Goal: Information Seeking & Learning: Learn about a topic

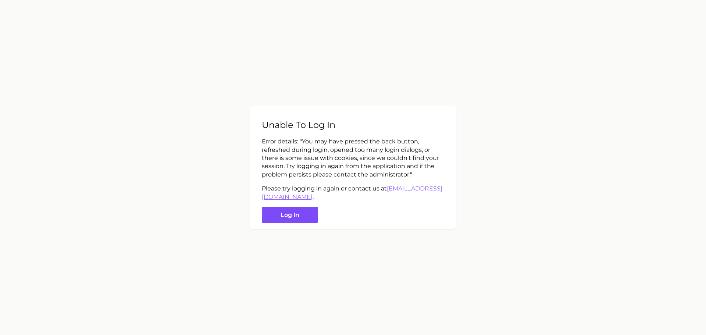
click at [302, 217] on button "Log in" at bounding box center [290, 215] width 56 height 16
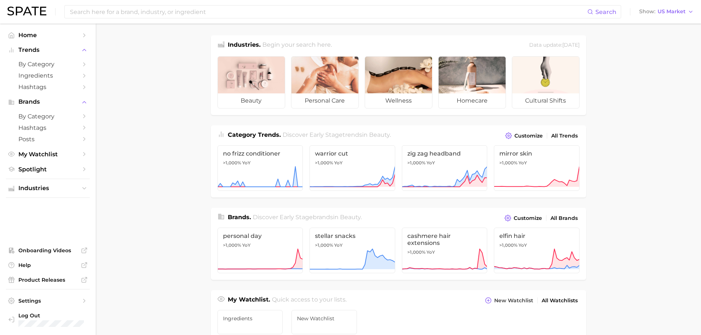
click at [120, 103] on main "Industries. Begin your search here. Data update: July 27th, 2025 beauty persona…" at bounding box center [398, 311] width 605 height 574
click at [88, 14] on input at bounding box center [328, 12] width 518 height 13
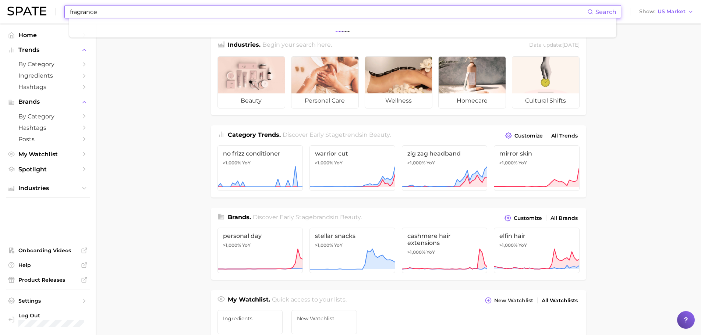
type input "fragrance"
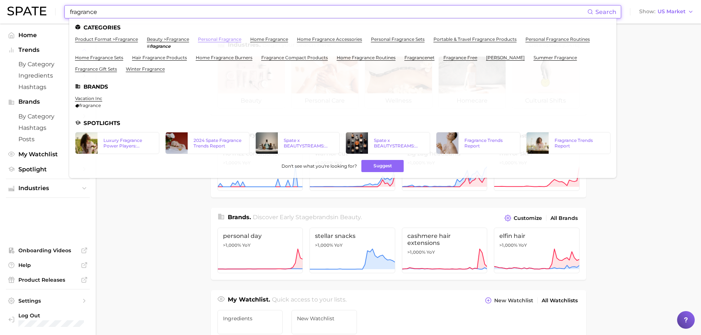
click at [217, 39] on link "personal fragrance" at bounding box center [219, 39] width 43 height 6
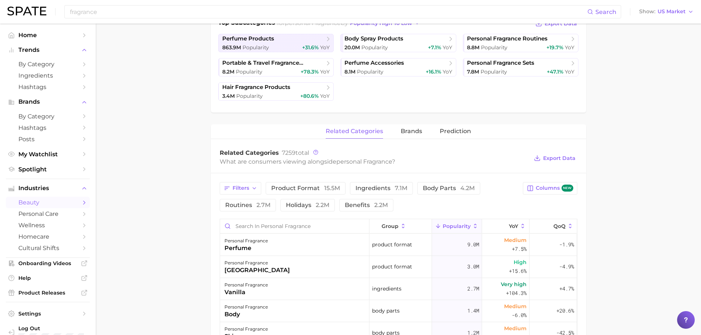
scroll to position [184, 0]
click at [503, 228] on button "YoY" at bounding box center [505, 225] width 47 height 14
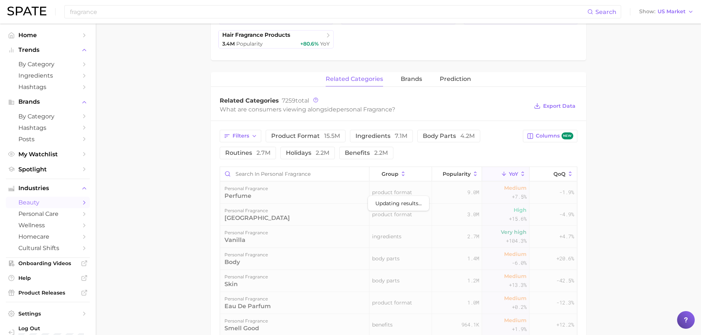
scroll to position [331, 0]
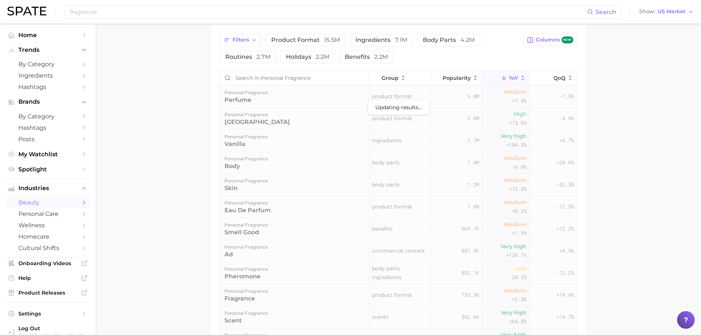
click at [175, 148] on main "1. fragrance 2. personal fragrance 3. Subcategory Overview Google TikTok Instag…" at bounding box center [398, 72] width 605 height 759
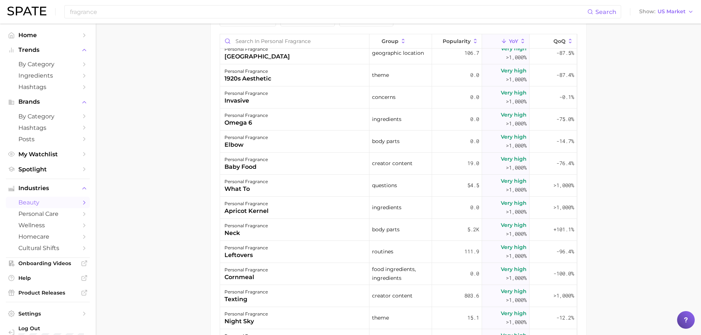
scroll to position [846, 0]
click at [276, 42] on input "Search in personal fragrance" at bounding box center [294, 41] width 149 height 14
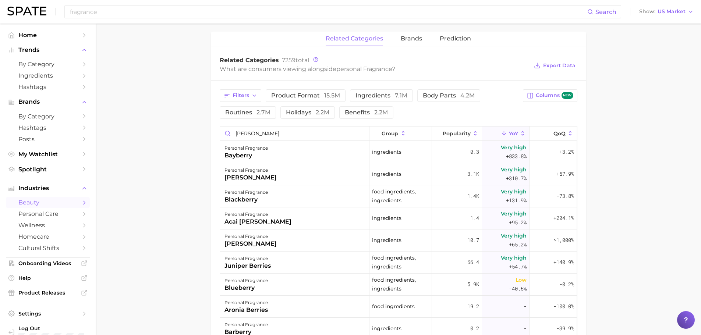
scroll to position [275, 0]
drag, startPoint x: 259, startPoint y: 132, endPoint x: 230, endPoint y: 132, distance: 29.4
click at [230, 132] on input "berry" at bounding box center [294, 134] width 149 height 14
click at [171, 88] on main "1. fragrance 2. personal fragrance 3. Subcategory Overview Google TikTok Instag…" at bounding box center [398, 79] width 605 height 660
drag, startPoint x: 264, startPoint y: 135, endPoint x: 213, endPoint y: 135, distance: 51.1
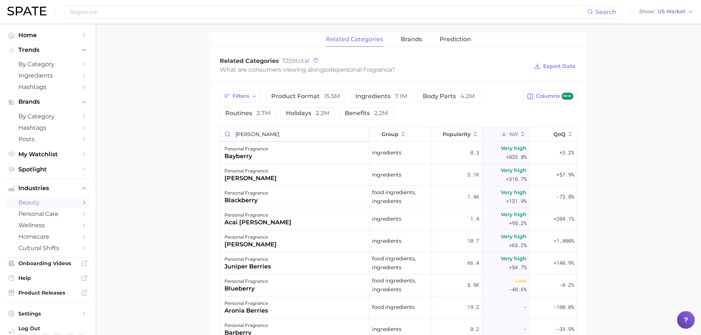
click at [213, 135] on div "Filters product format 15.5m ingredients 7.1m body parts 4.2m routines 2.7m hol…" at bounding box center [398, 226] width 375 height 291
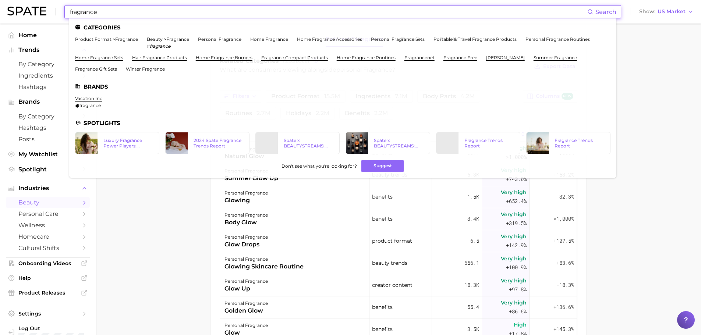
drag, startPoint x: 150, startPoint y: 13, endPoint x: 89, endPoint y: 8, distance: 60.8
click at [45, 11] on div "fragrance Search Categories product format > fragrance beauty > fragrance # fra…" at bounding box center [350, 12] width 686 height 24
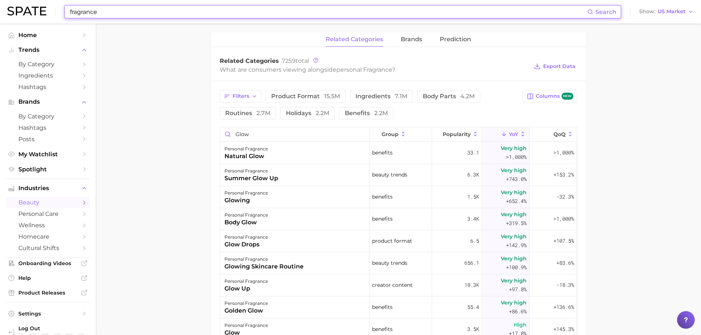
click at [89, 8] on input "fragrance" at bounding box center [328, 12] width 518 height 13
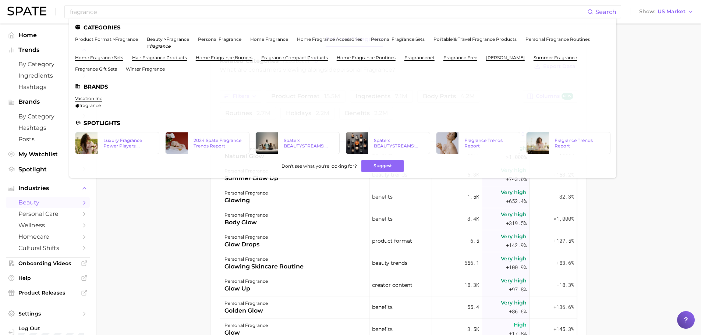
click at [240, 135] on div "fragrance Search Categories product format > fragrance beauty > fragrance # fra…" at bounding box center [350, 128] width 701 height 759
click at [240, 135] on input "glow" at bounding box center [294, 134] width 149 height 14
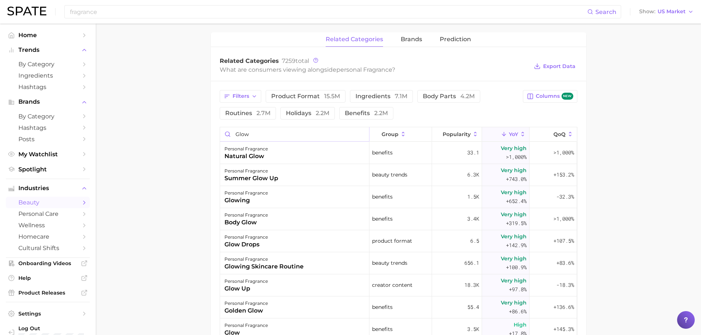
click at [240, 135] on input "glow" at bounding box center [294, 134] width 149 height 14
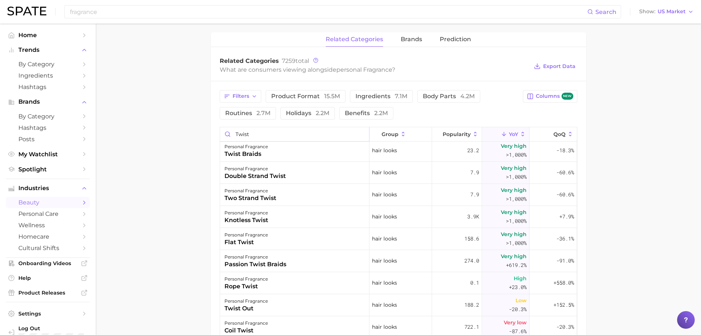
scroll to position [0, 0]
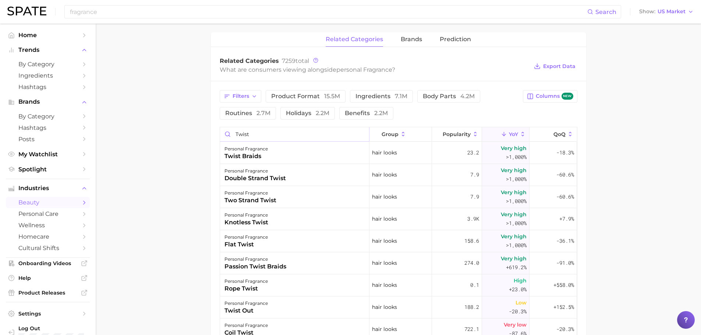
drag, startPoint x: 263, startPoint y: 136, endPoint x: 221, endPoint y: 132, distance: 42.5
click at [221, 132] on input "twist" at bounding box center [294, 134] width 149 height 14
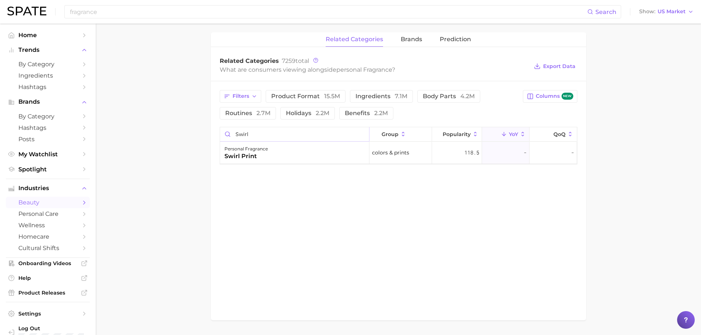
drag, startPoint x: 279, startPoint y: 131, endPoint x: 219, endPoint y: 134, distance: 60.4
click at [219, 134] on div "Filters product format 15.5m ingredients 7.1m body parts 4.2m routines 2.7m hol…" at bounding box center [398, 127] width 375 height 92
type input "flanker"
drag, startPoint x: 273, startPoint y: 134, endPoint x: 228, endPoint y: 134, distance: 45.2
click at [228, 134] on input "flanker" at bounding box center [294, 134] width 149 height 14
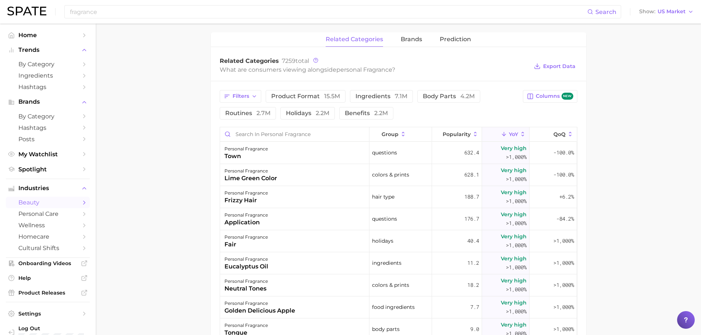
click at [188, 163] on main "1. fragrance 2. personal fragrance 3. Subcategory Overview Google TikTok Instag…" at bounding box center [398, 128] width 605 height 759
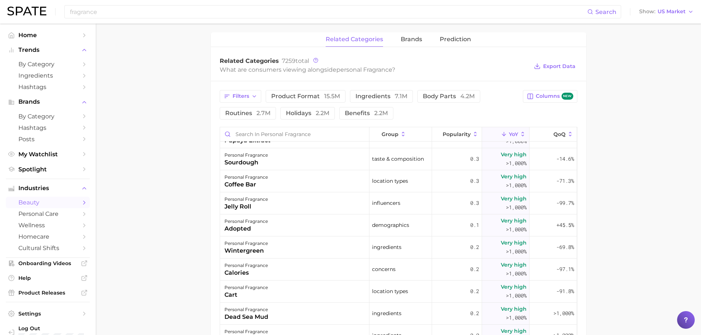
scroll to position [441, 0]
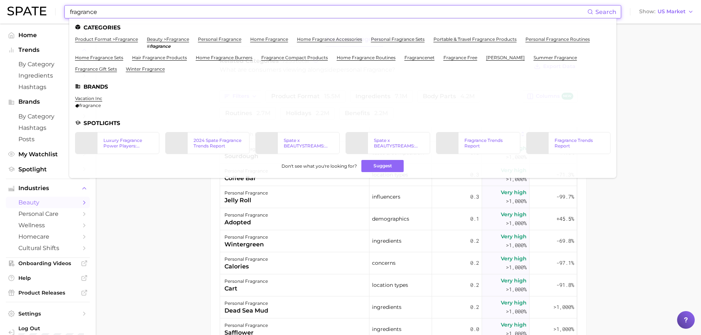
click at [139, 14] on input "fragrance" at bounding box center [328, 12] width 518 height 13
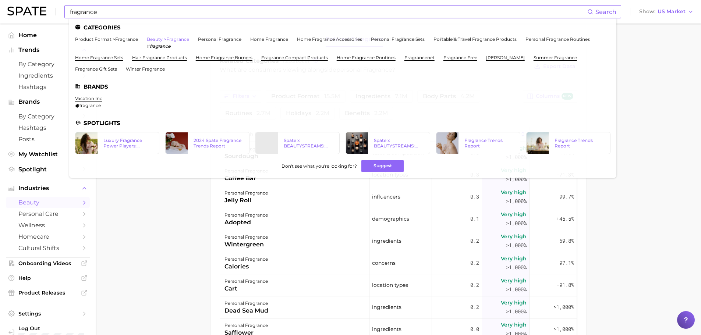
click at [171, 39] on link "beauty > fragrance" at bounding box center [168, 39] width 42 height 6
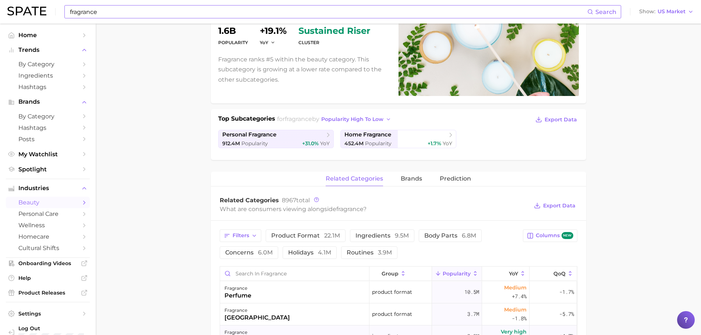
scroll to position [221, 0]
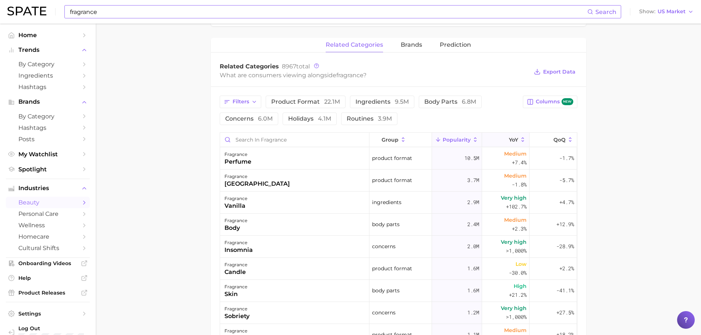
click at [509, 141] on span "YoY" at bounding box center [513, 140] width 9 height 6
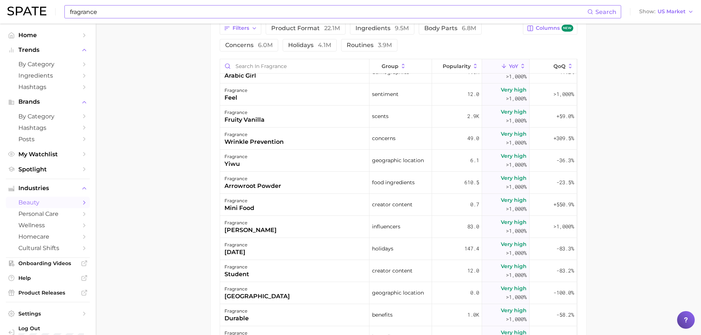
scroll to position [3494, 0]
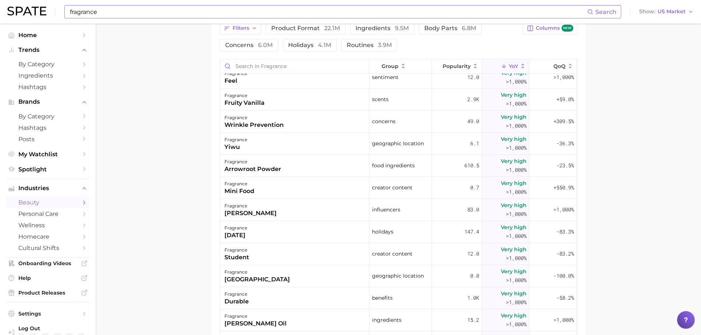
click at [102, 15] on input "fragrance" at bounding box center [328, 12] width 518 height 13
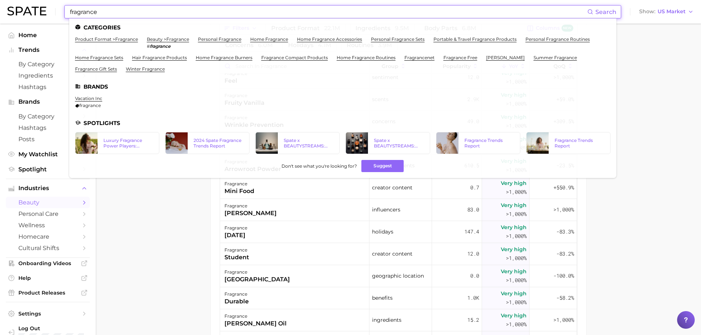
click at [191, 259] on main "1. fragrance 2. Subcategory Overview Google TikTok Instagram Beta fragrance Pop…" at bounding box center [398, 84] width 605 height 710
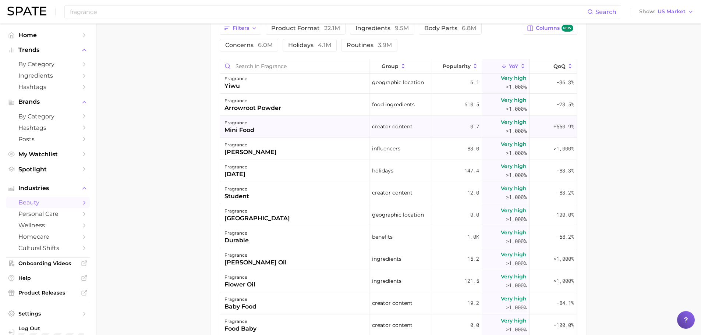
scroll to position [3678, 0]
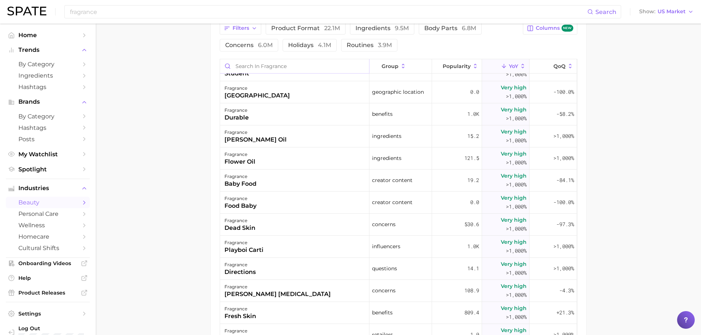
click at [253, 66] on input "Search in fragrance" at bounding box center [294, 66] width 149 height 14
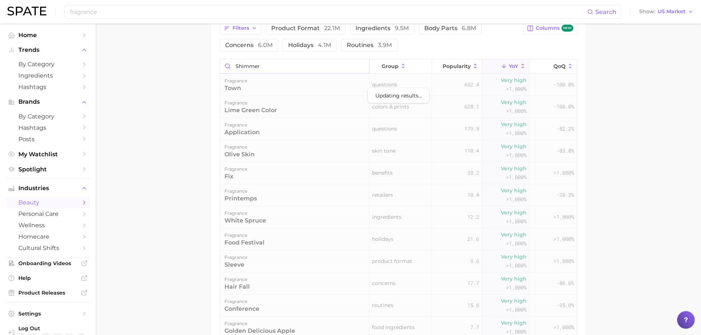
scroll to position [248, 0]
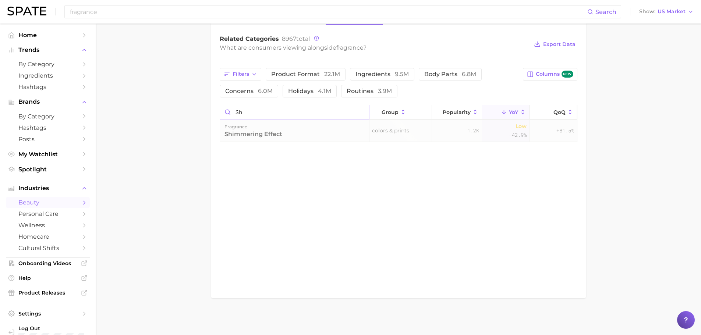
type input "s"
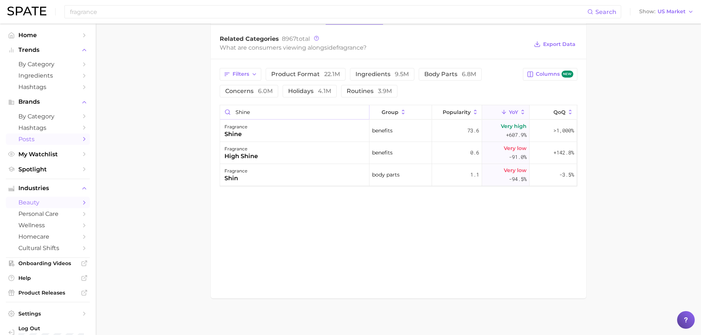
type input "shine"
click at [217, 18] on input "fragrance" at bounding box center [328, 12] width 518 height 13
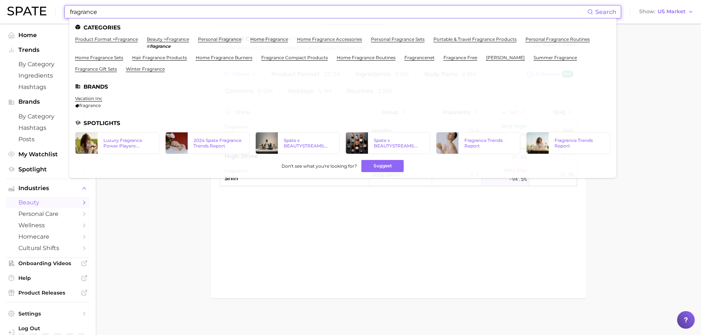
click at [217, 18] on input "fragrance" at bounding box center [328, 12] width 518 height 13
click at [166, 13] on input "fragrance" at bounding box center [328, 12] width 518 height 13
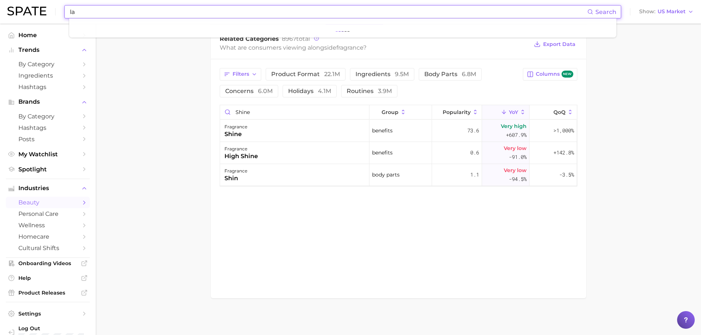
type input "l"
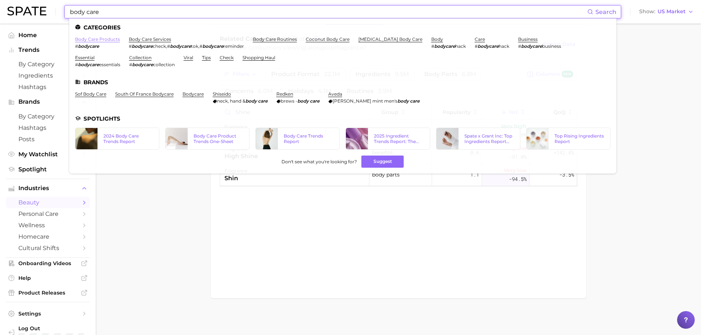
type input "body care"
click at [109, 40] on link "body care products" at bounding box center [97, 39] width 45 height 6
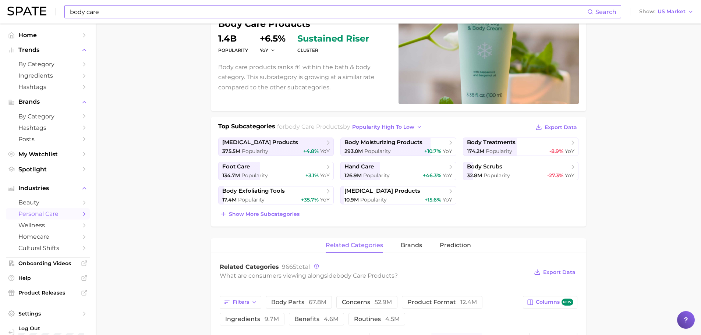
scroll to position [221, 0]
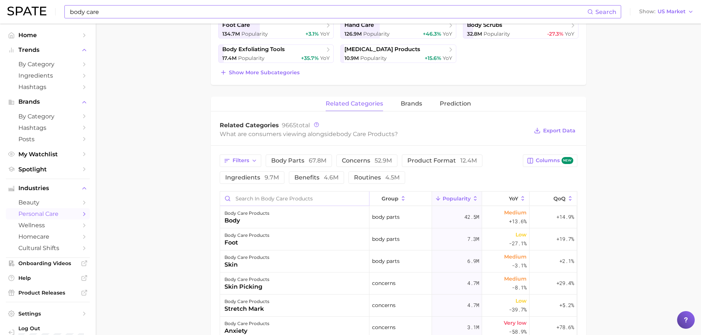
click at [271, 198] on input "Search in body care products" at bounding box center [294, 199] width 149 height 14
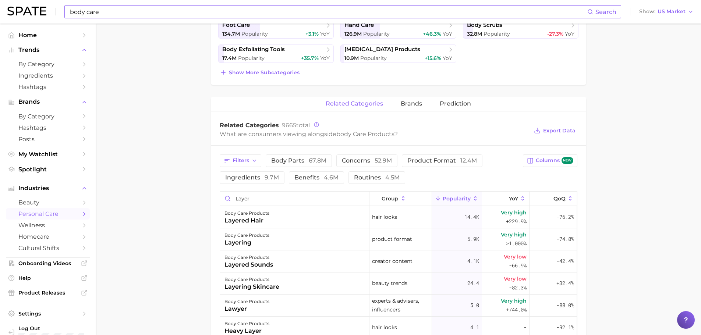
click at [182, 182] on main "1. bath & body 2. body care products 3. Subcategory Overview Google TikTok Inst…" at bounding box center [398, 149] width 605 height 692
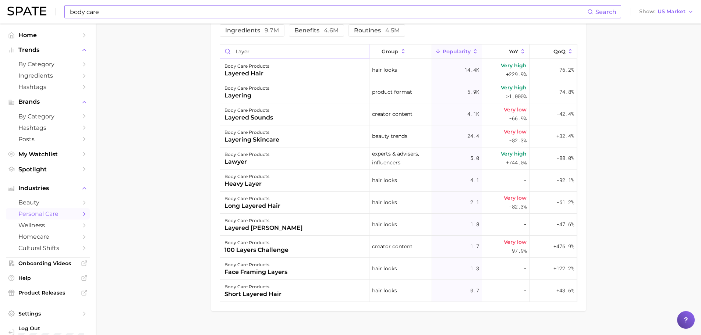
scroll to position [0, 0]
drag, startPoint x: 275, startPoint y: 51, endPoint x: 210, endPoint y: 58, distance: 66.2
click at [210, 58] on main "1. bath & body 2. body care products 3. Subcategory Overview Google TikTok Inst…" at bounding box center [398, 2] width 605 height 692
type input "v"
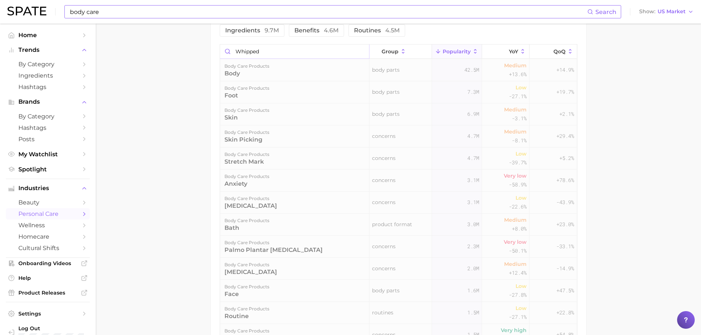
scroll to position [314, 0]
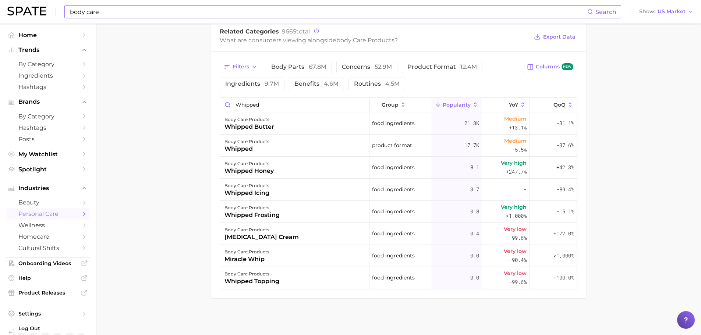
drag, startPoint x: 273, startPoint y: 102, endPoint x: 219, endPoint y: 103, distance: 54.1
click at [219, 103] on div "Filters body parts 67.8m concerns 52.9m product format 12.4m ingredients 9.7m b…" at bounding box center [398, 175] width 375 height 246
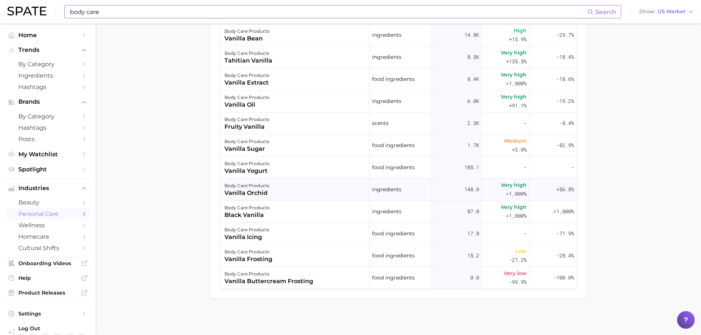
scroll to position [189, 0]
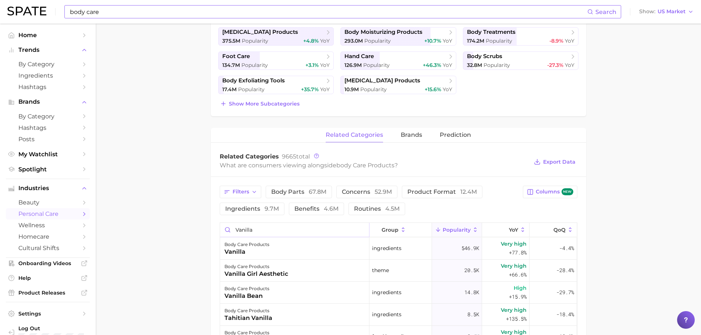
drag, startPoint x: 270, startPoint y: 232, endPoint x: 223, endPoint y: 231, distance: 47.4
click at [223, 231] on input "vanilla" at bounding box center [294, 230] width 149 height 14
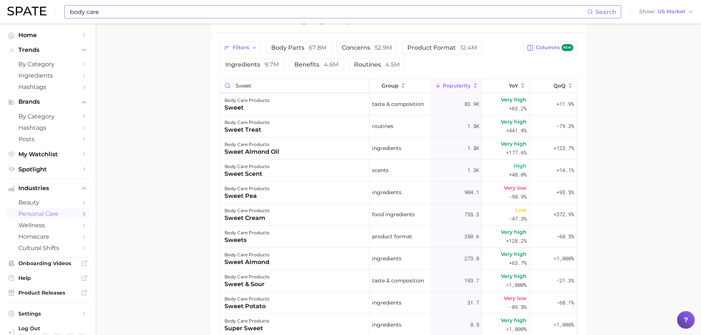
scroll to position [337, 0]
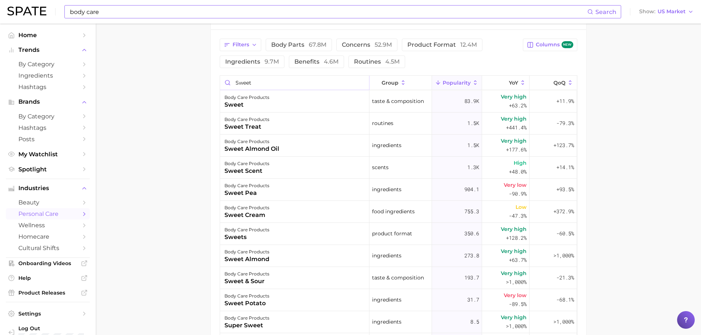
drag, startPoint x: 262, startPoint y: 84, endPoint x: 226, endPoint y: 83, distance: 36.4
click at [226, 83] on input "sweet" at bounding box center [294, 83] width 149 height 14
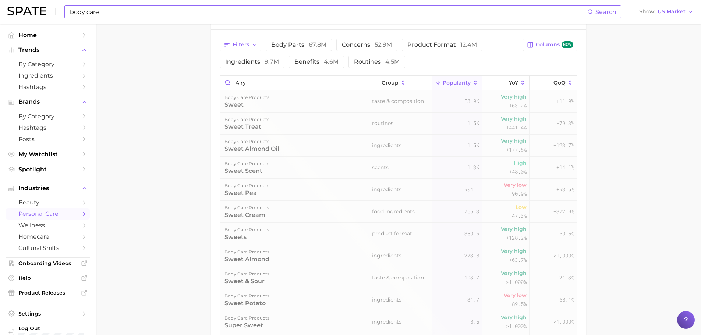
scroll to position [307, 0]
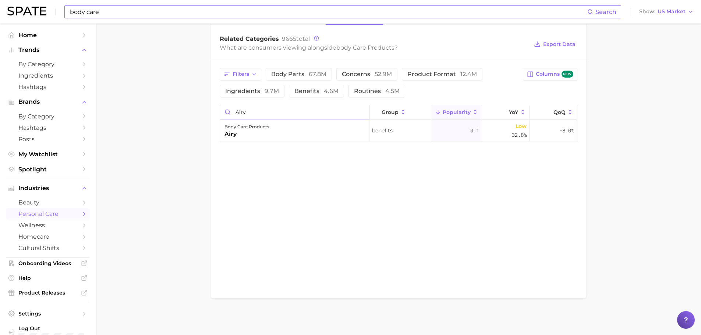
drag, startPoint x: 257, startPoint y: 110, endPoint x: 228, endPoint y: 109, distance: 28.7
click at [228, 109] on input "airy" at bounding box center [294, 112] width 149 height 14
type input "fluffy"
click at [181, 85] on main "1. bath & body 2. body care products 3. Subcategory Overview Google TikTok Inst…" at bounding box center [398, 25] width 605 height 619
